Goal: Information Seeking & Learning: Check status

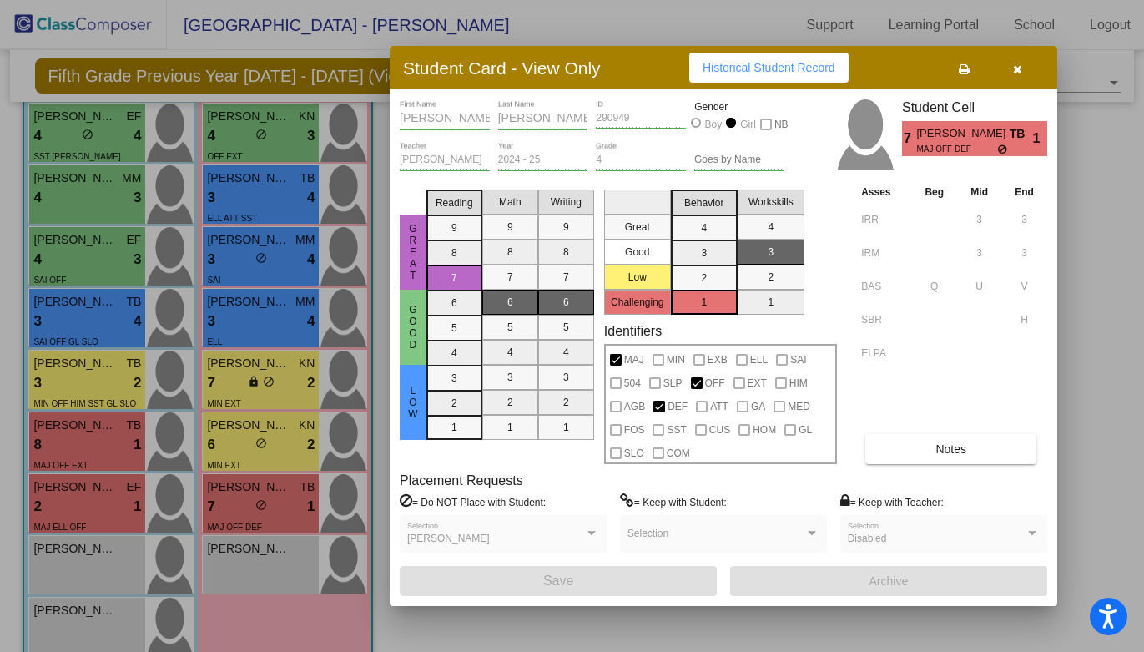
click at [265, 261] on div at bounding box center [572, 326] width 1144 height 652
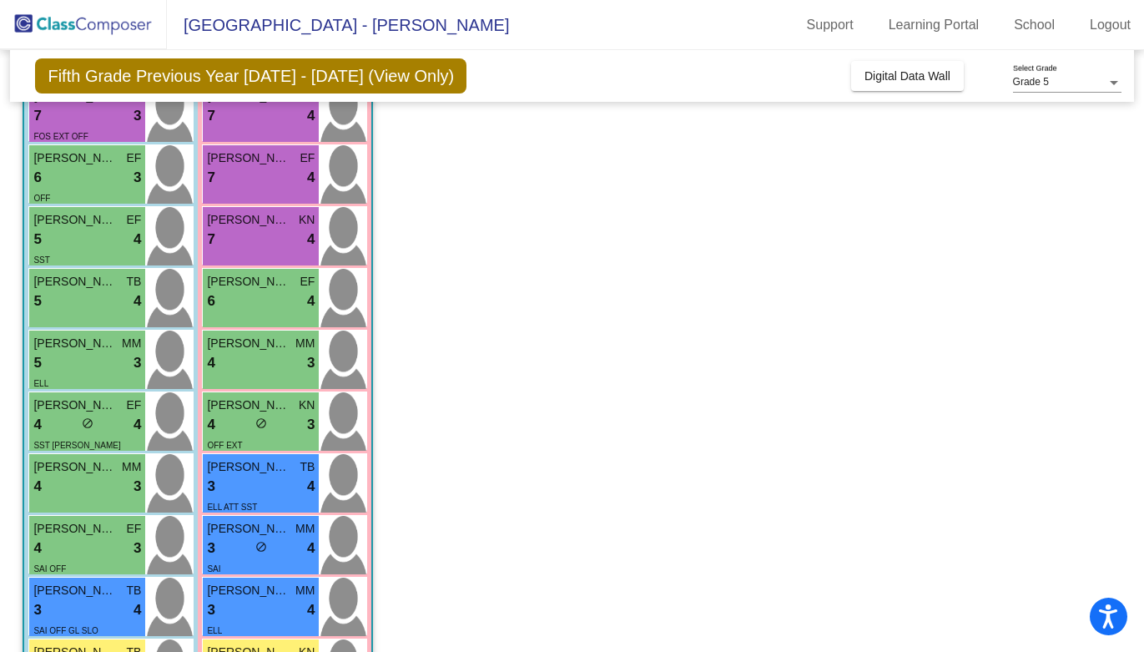
scroll to position [245, 0]
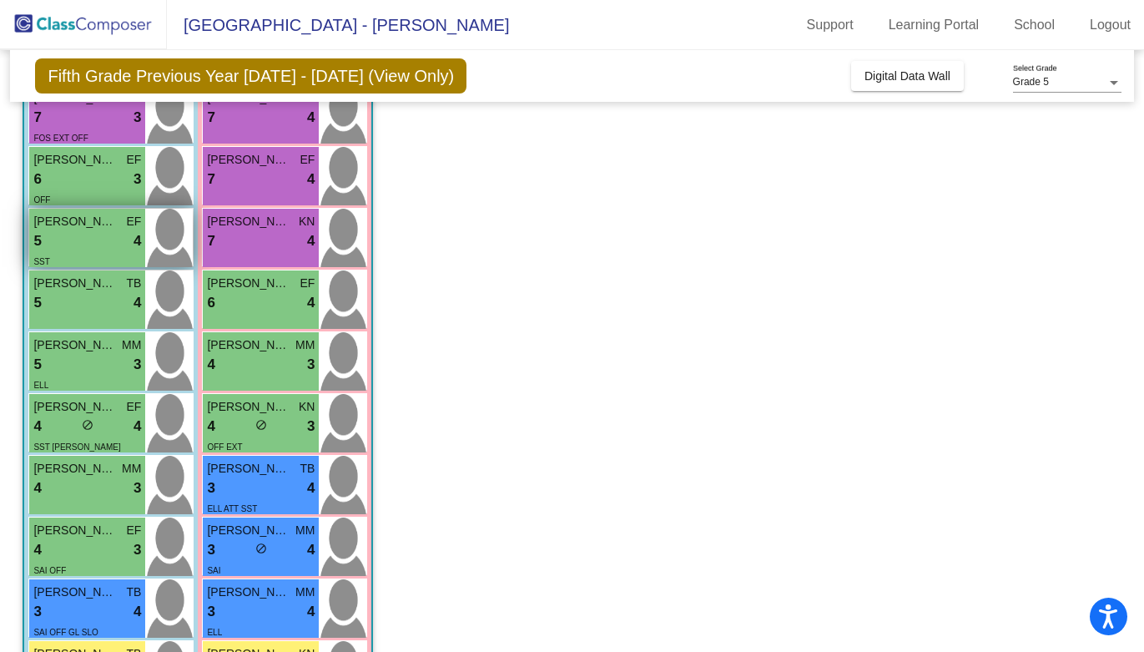
click at [74, 215] on span "[PERSON_NAME]" at bounding box center [74, 222] width 83 height 18
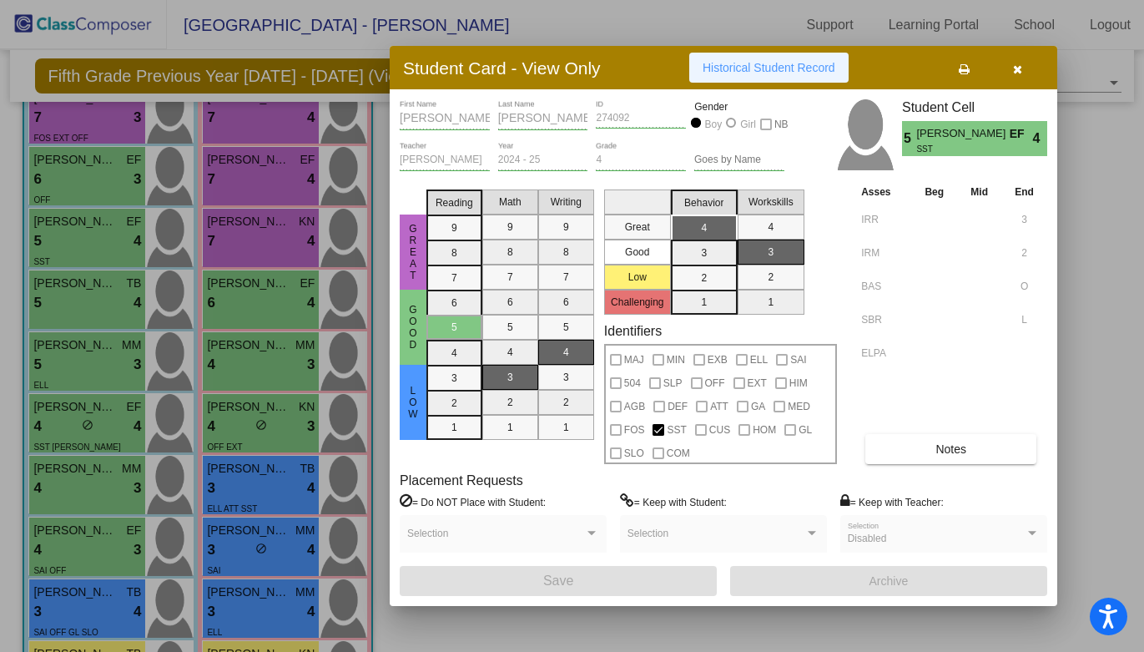
click at [725, 68] on span "Historical Student Record" at bounding box center [769, 67] width 133 height 13
click at [159, 400] on div at bounding box center [572, 326] width 1144 height 652
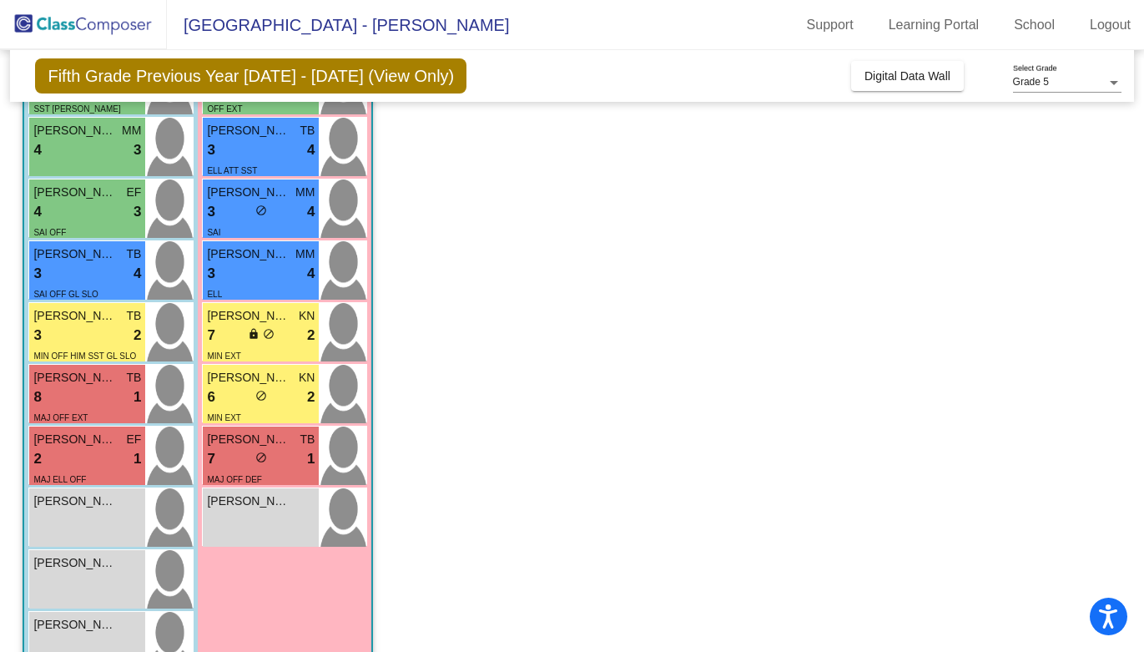
scroll to position [630, 0]
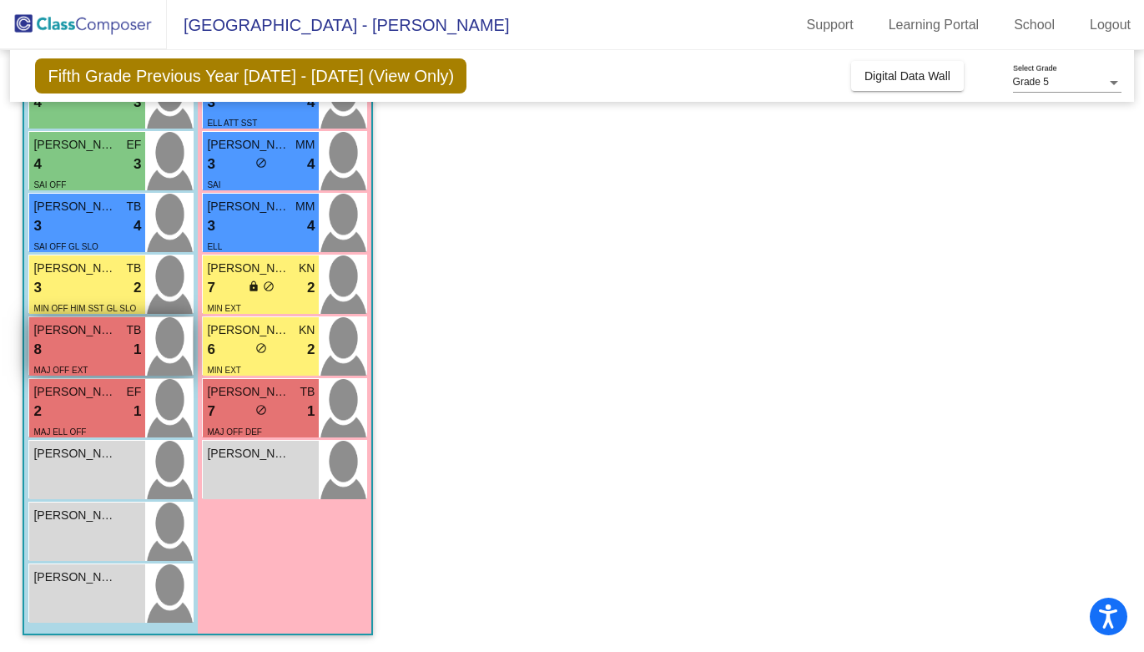
click at [117, 345] on div "8 lock do_not_disturb_alt 1" at bounding box center [87, 350] width 108 height 22
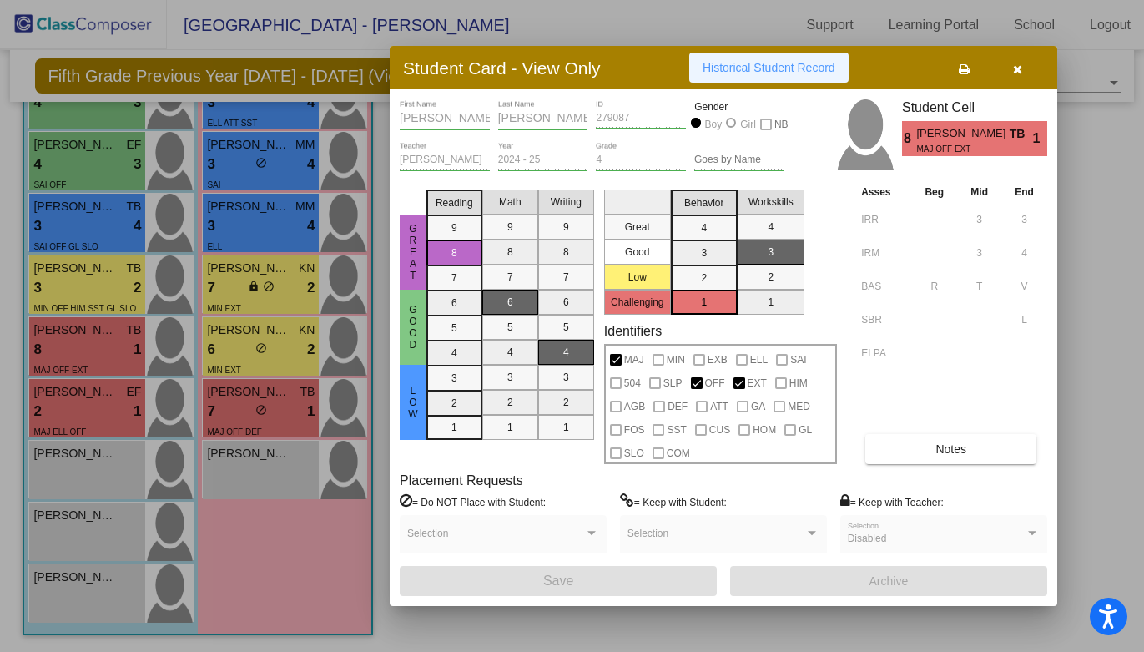
click at [735, 66] on span "Historical Student Record" at bounding box center [769, 67] width 133 height 13
click at [172, 322] on div at bounding box center [572, 326] width 1144 height 652
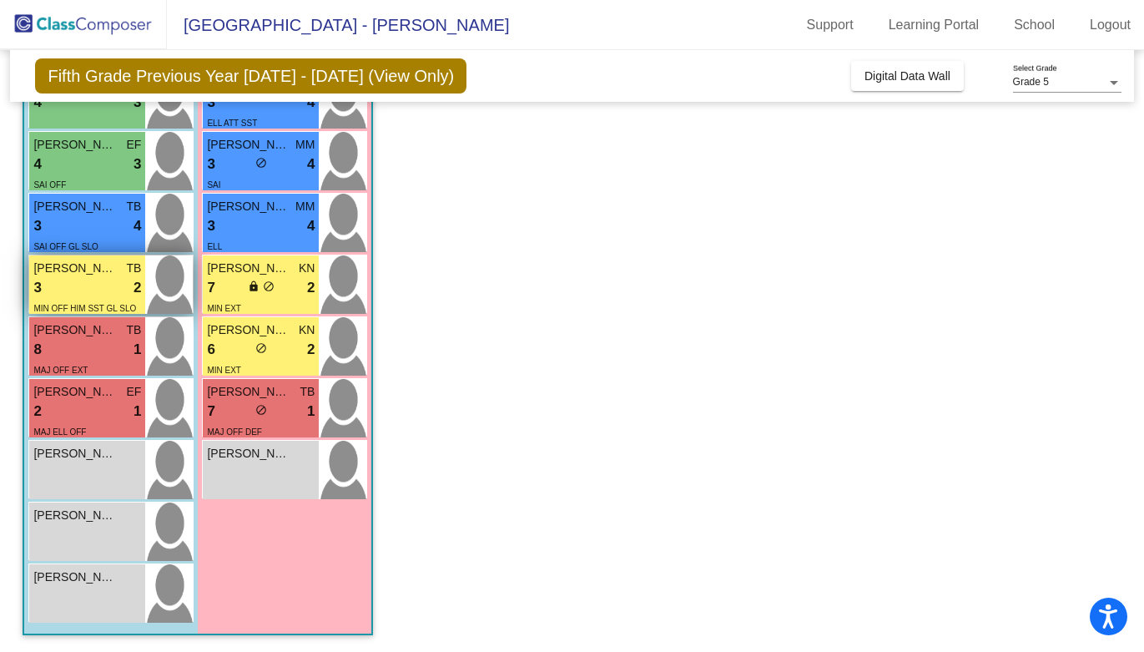
click at [78, 290] on div "3 lock do_not_disturb_alt 2" at bounding box center [87, 288] width 108 height 22
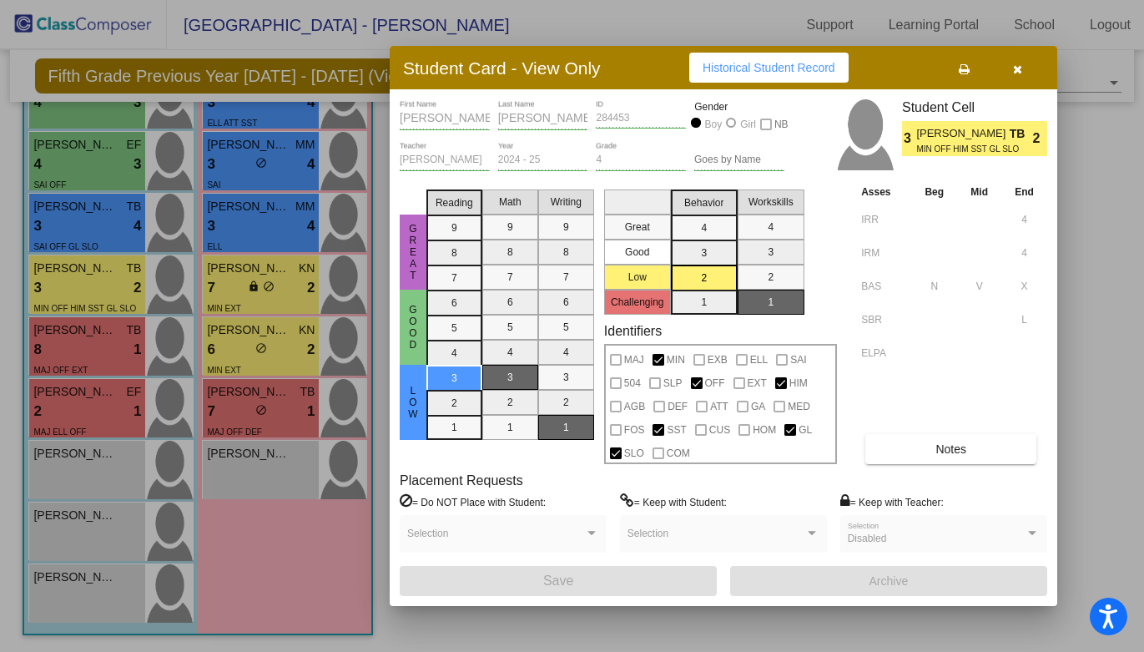
click at [745, 64] on span "Historical Student Record" at bounding box center [769, 67] width 133 height 13
click at [217, 281] on div at bounding box center [572, 326] width 1144 height 652
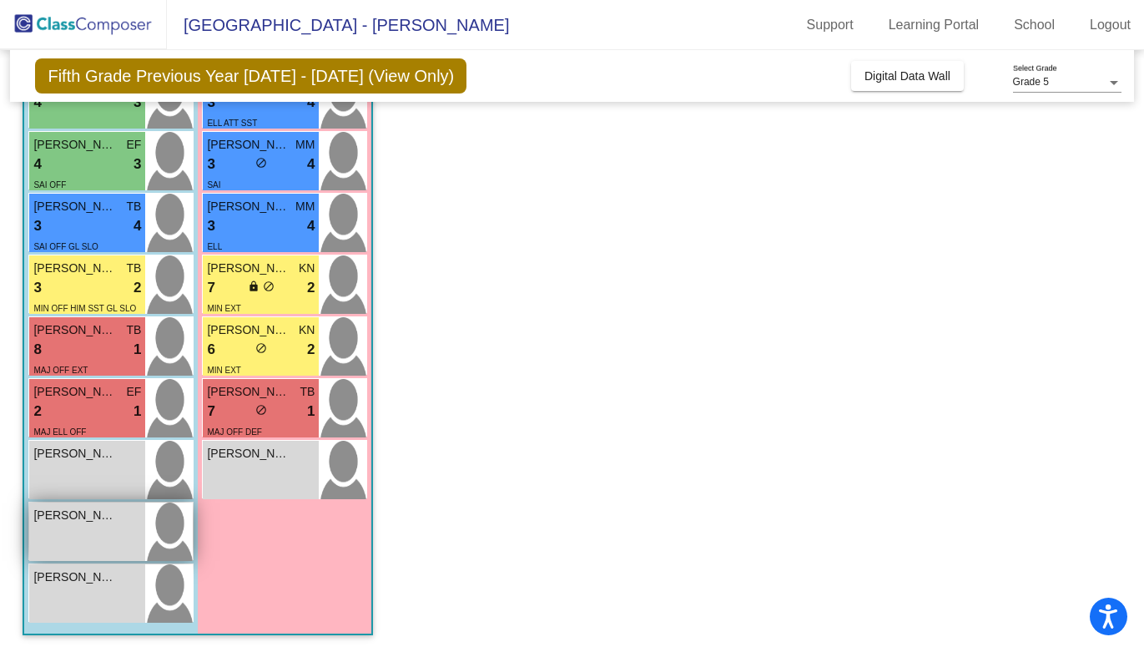
click at [81, 534] on div "[PERSON_NAME] lock do_not_disturb_alt" at bounding box center [87, 531] width 116 height 58
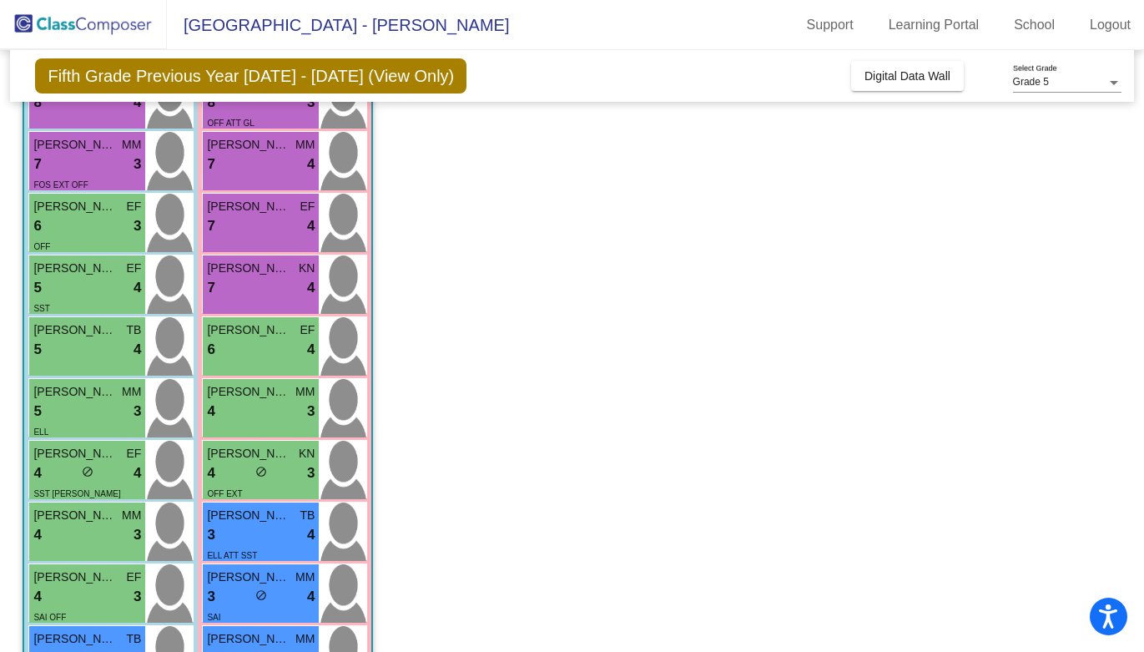
scroll to position [149, 0]
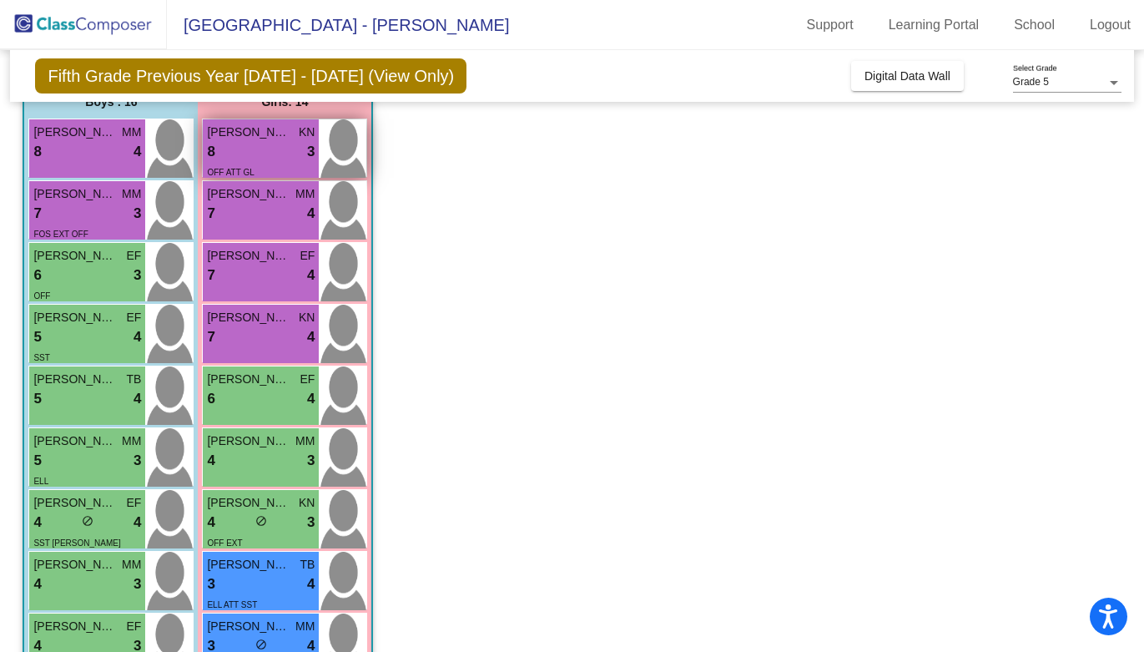
click at [260, 159] on div "8 lock do_not_disturb_alt 3" at bounding box center [261, 152] width 108 height 22
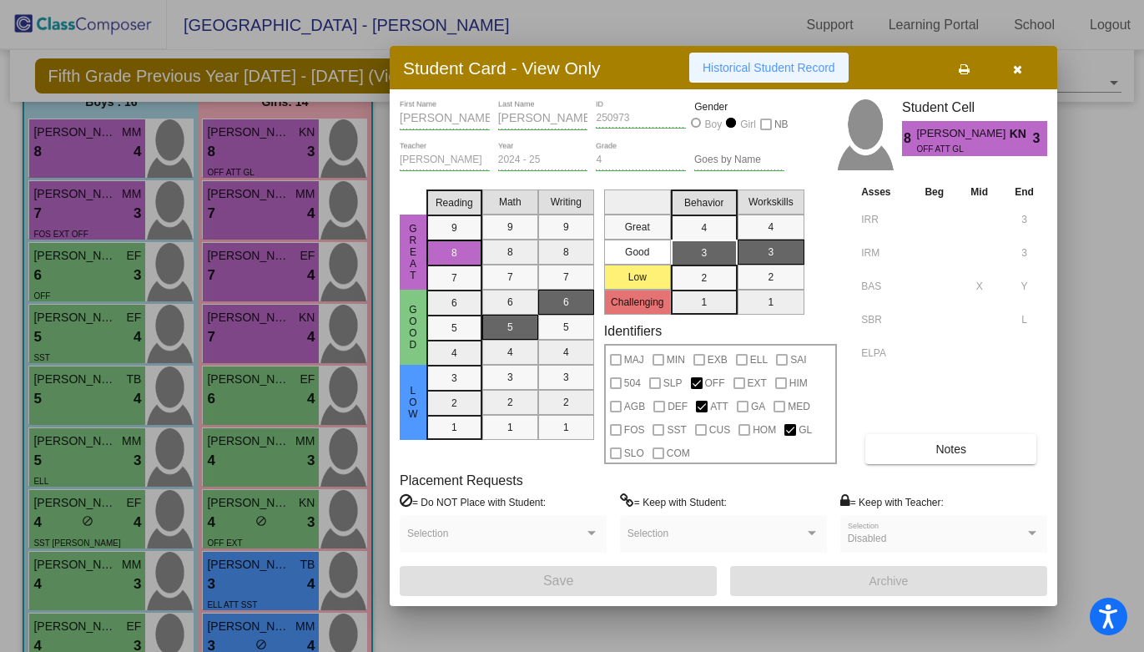
click at [753, 77] on button "Historical Student Record" at bounding box center [768, 68] width 159 height 30
click at [157, 261] on div at bounding box center [572, 326] width 1144 height 652
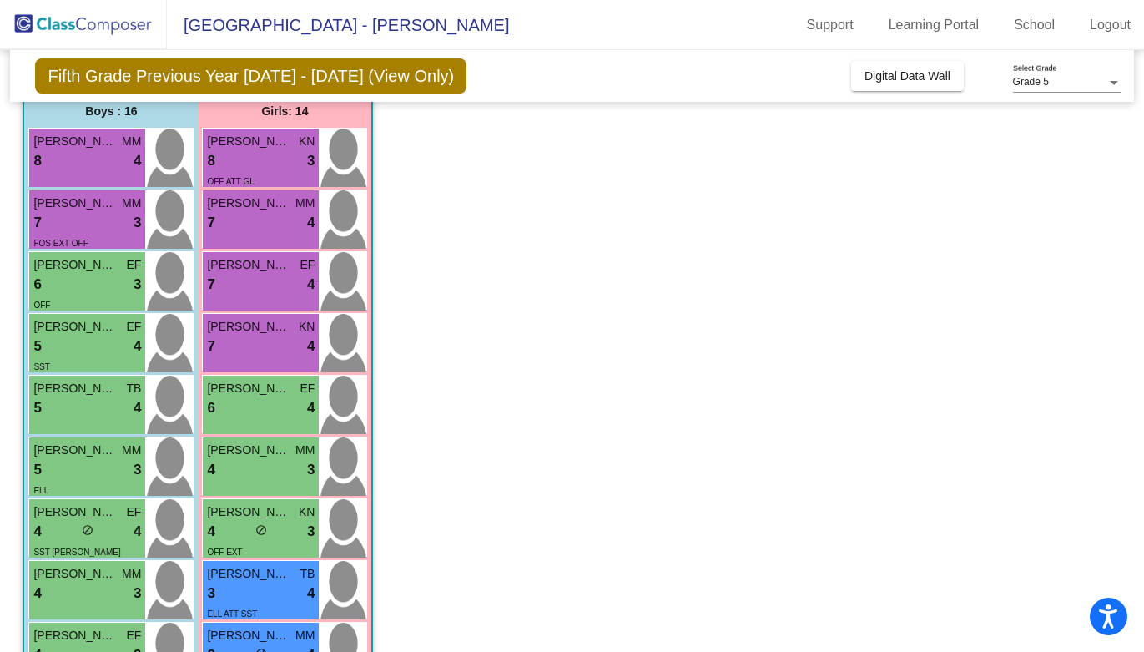
scroll to position [128, 0]
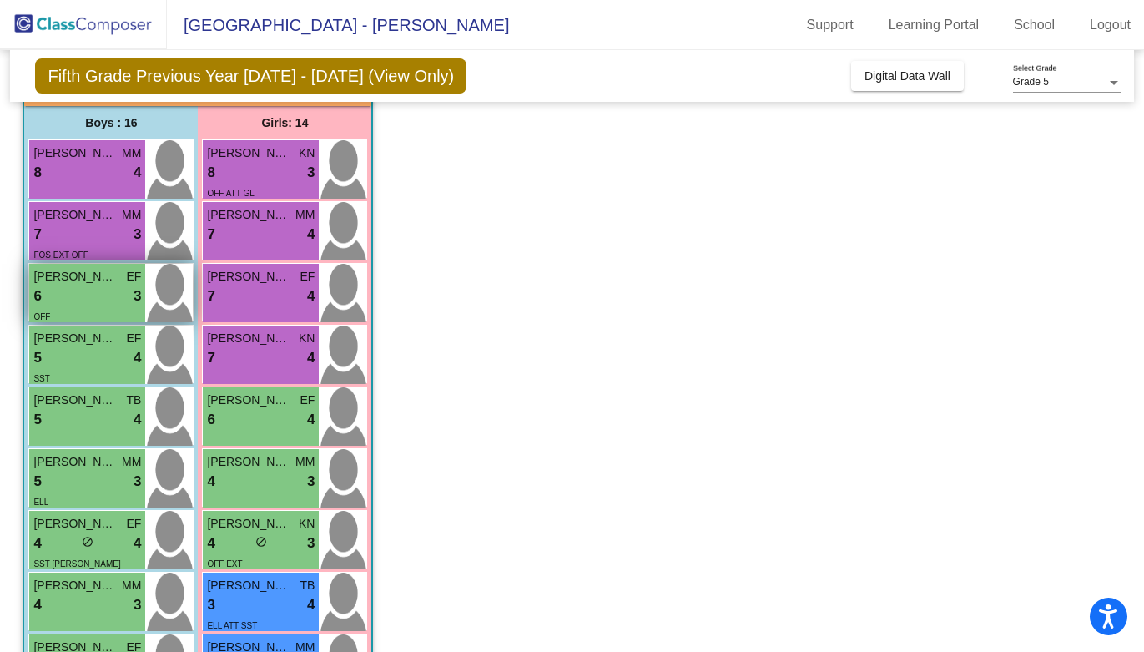
click at [67, 295] on div "6 lock do_not_disturb_alt 3" at bounding box center [87, 296] width 108 height 22
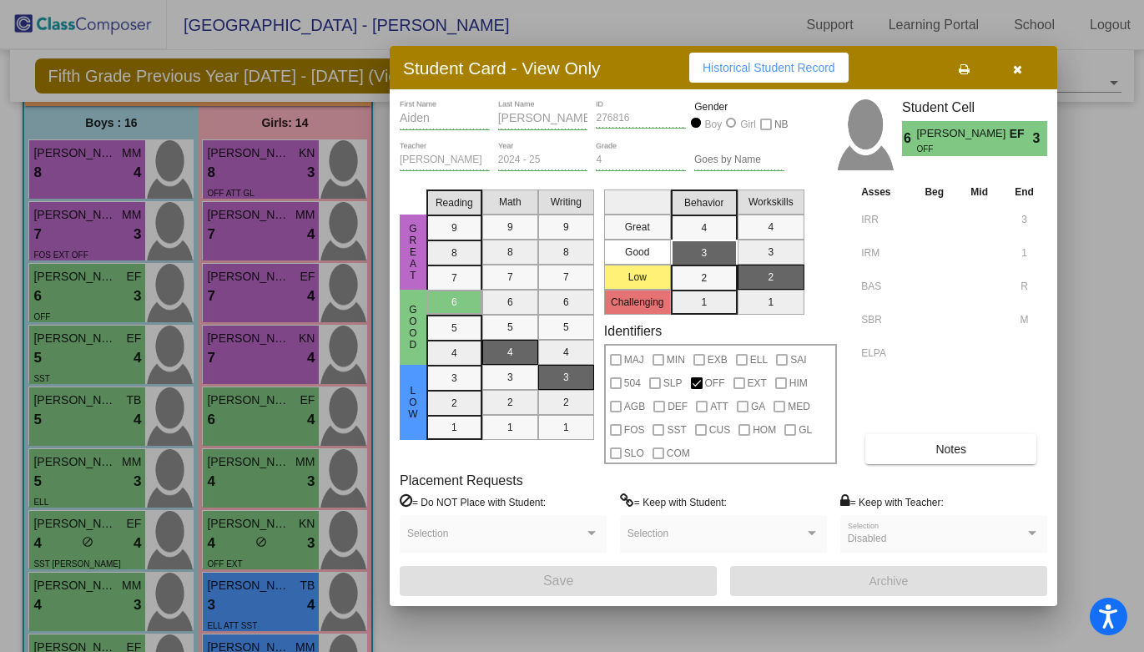
click at [754, 75] on button "Historical Student Record" at bounding box center [768, 68] width 159 height 30
click at [137, 312] on div at bounding box center [572, 326] width 1144 height 652
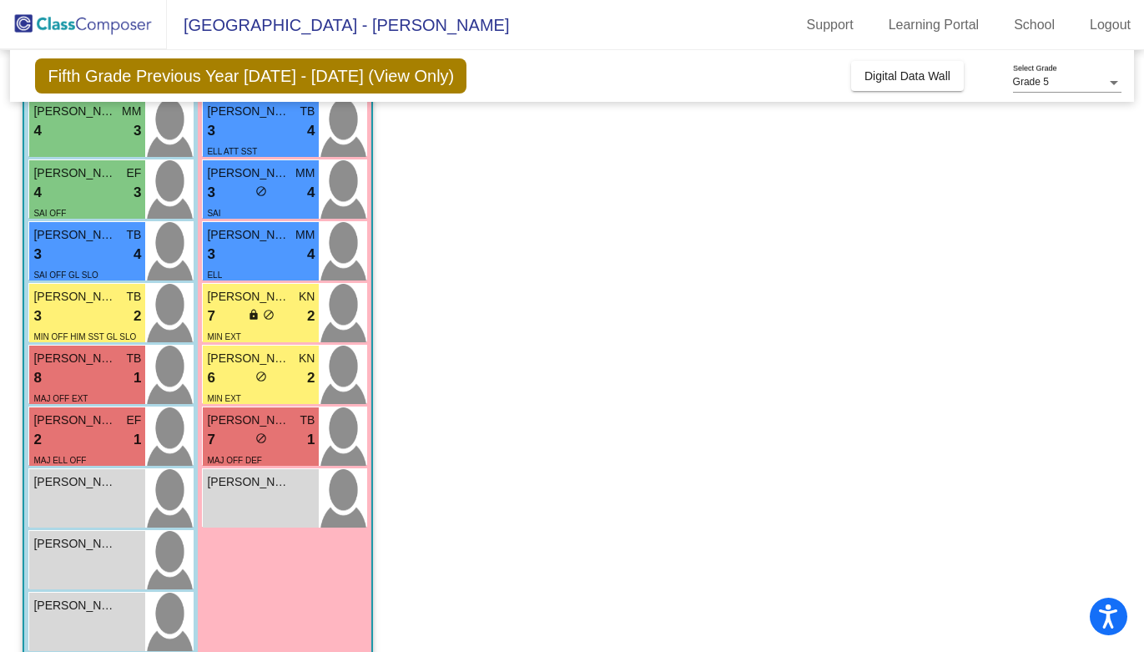
scroll to position [630, 0]
